Goal: Task Accomplishment & Management: Use online tool/utility

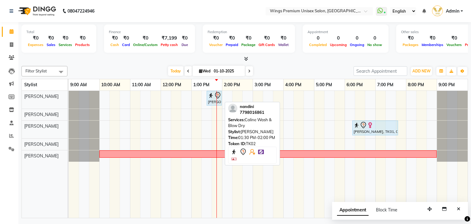
click at [217, 93] on icon at bounding box center [218, 94] width 2 height 2
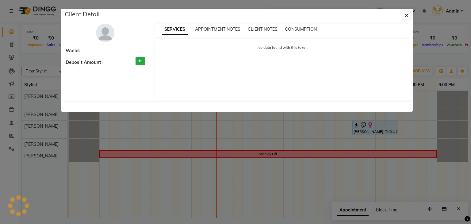
select select "7"
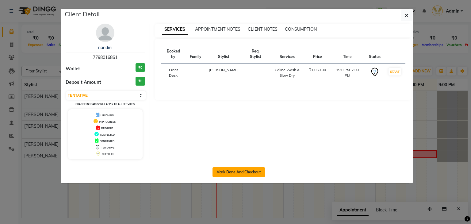
click at [240, 174] on button "Mark Done And Checkout" at bounding box center [238, 172] width 52 height 10
select select "service"
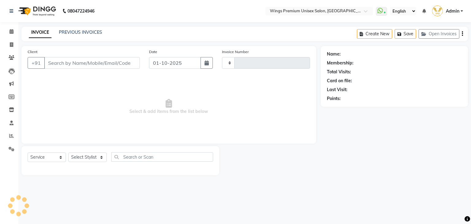
select select "3"
type input "1449"
select select "674"
type input "7798016861"
select select "9977"
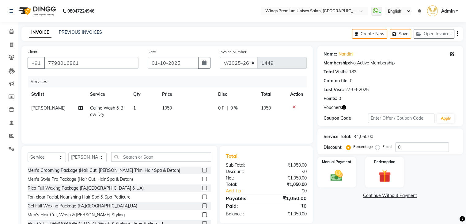
click at [220, 108] on span "0 F" at bounding box center [221, 108] width 6 height 6
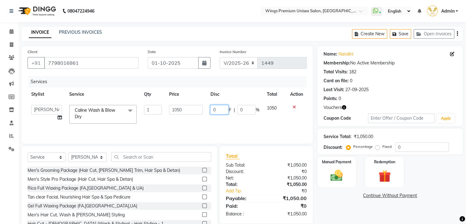
click at [220, 108] on input "0" at bounding box center [219, 109] width 18 height 9
type input "350"
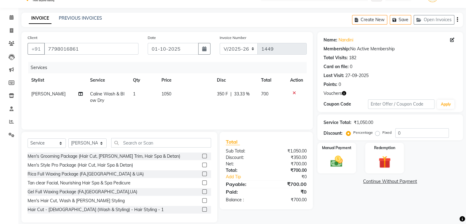
scroll to position [22, 0]
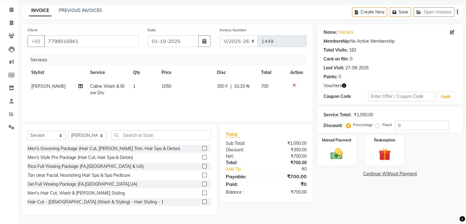
click at [220, 85] on span "350 F" at bounding box center [222, 86] width 11 height 6
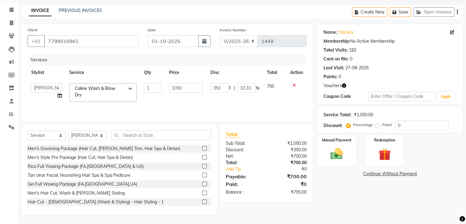
click at [220, 85] on input "350" at bounding box center [219, 87] width 18 height 9
click at [214, 87] on input "350" at bounding box center [219, 87] width 18 height 9
type input "300"
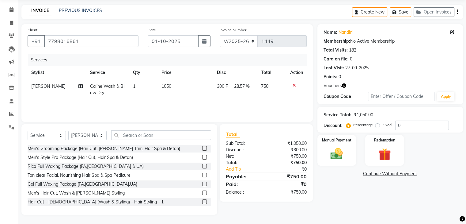
click at [223, 97] on td "300 F | 28.57 %" at bounding box center [235, 89] width 44 height 20
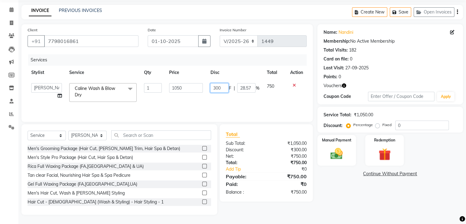
click at [219, 86] on input "300" at bounding box center [219, 87] width 18 height 9
type input "450"
click at [216, 98] on td "450 F | 28.57 %" at bounding box center [234, 92] width 56 height 26
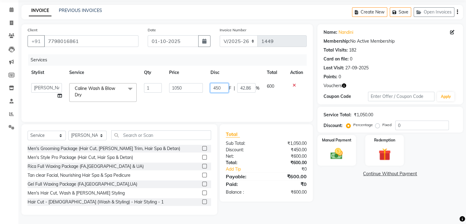
click at [216, 87] on input "450" at bounding box center [219, 87] width 18 height 9
type input "400"
click at [221, 102] on div "Services Stylist Service Qty Price Disc Total Action [PERSON_NAME] [PERSON_NAME…" at bounding box center [167, 84] width 279 height 61
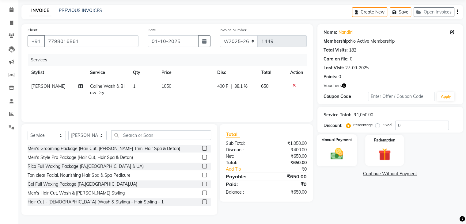
click at [334, 151] on img at bounding box center [336, 153] width 21 height 15
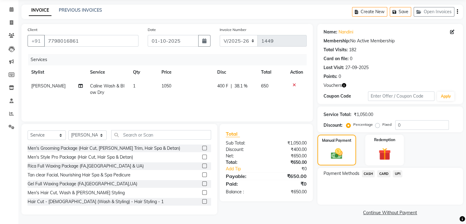
click at [368, 173] on span "CASH" at bounding box center [368, 173] width 13 height 7
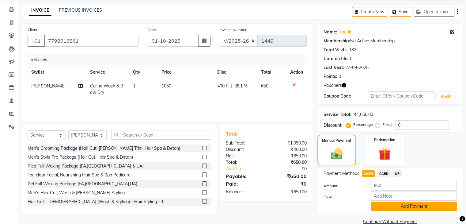
click at [380, 207] on button "Add Payment" at bounding box center [414, 205] width 86 height 9
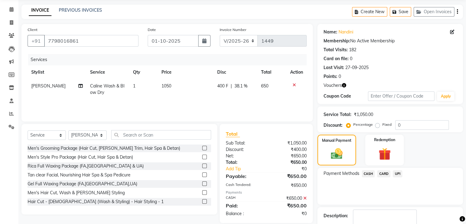
scroll to position [59, 0]
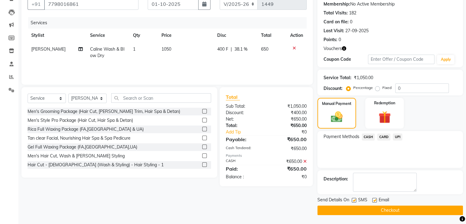
click at [376, 209] on button "Checkout" at bounding box center [390, 209] width 146 height 9
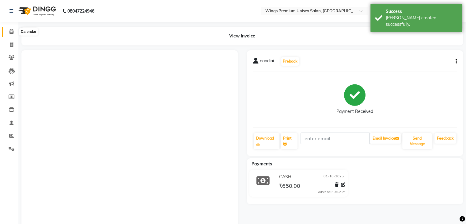
click at [9, 31] on icon at bounding box center [11, 31] width 4 height 5
